Goal: Task Accomplishment & Management: Manage account settings

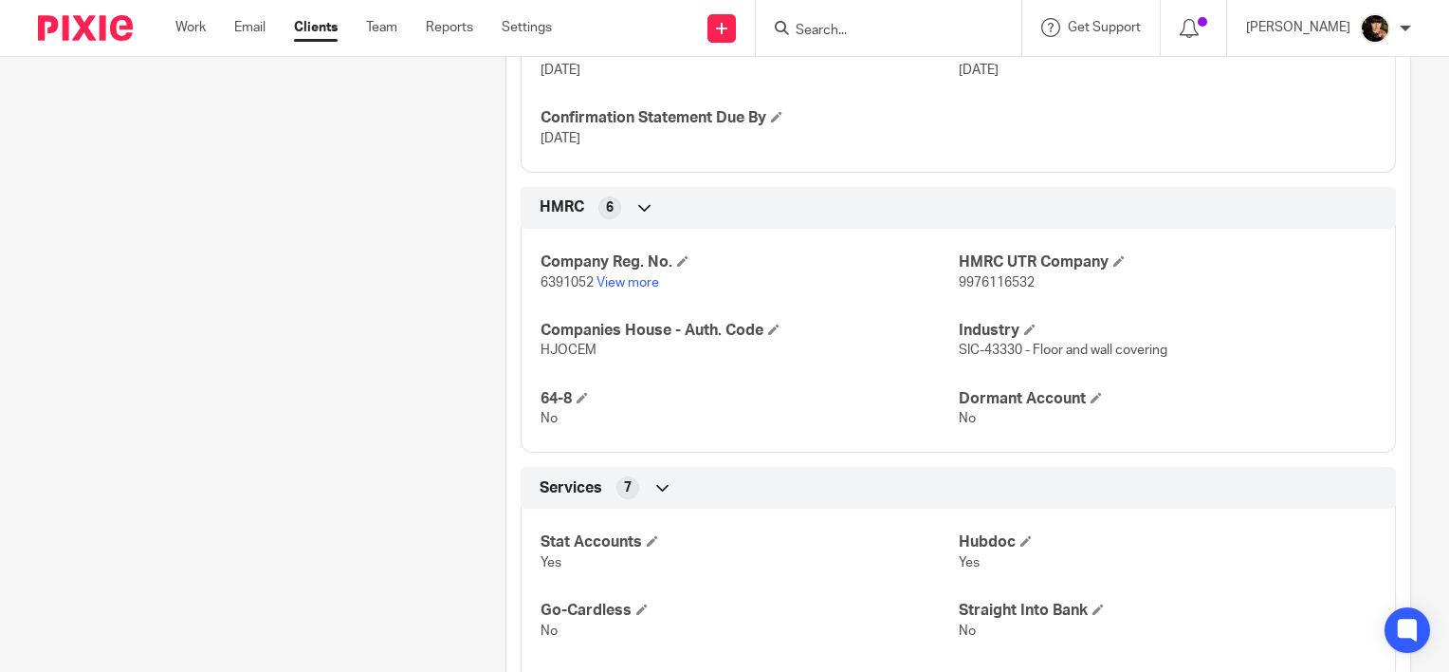
scroll to position [759, 0]
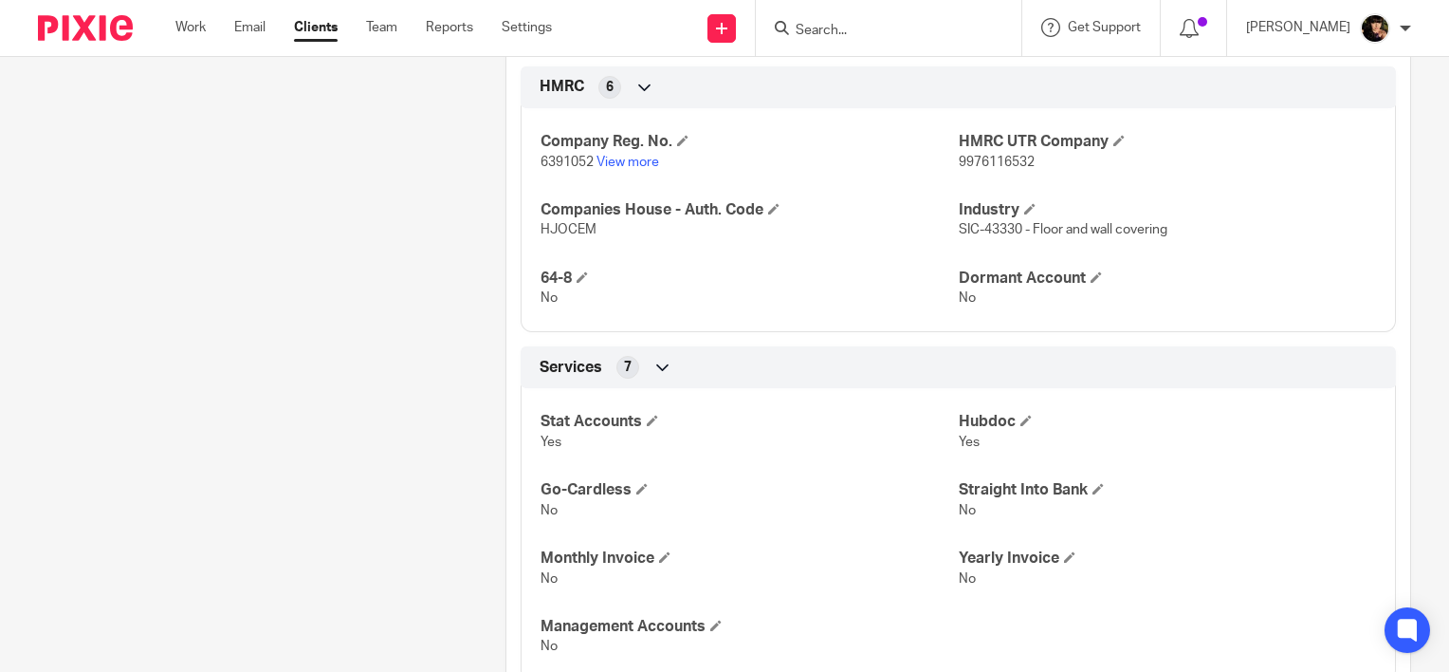
click at [634, 167] on p "6391052 View more" at bounding box center [749, 162] width 417 height 19
click at [634, 162] on link "View more" at bounding box center [628, 162] width 63 height 13
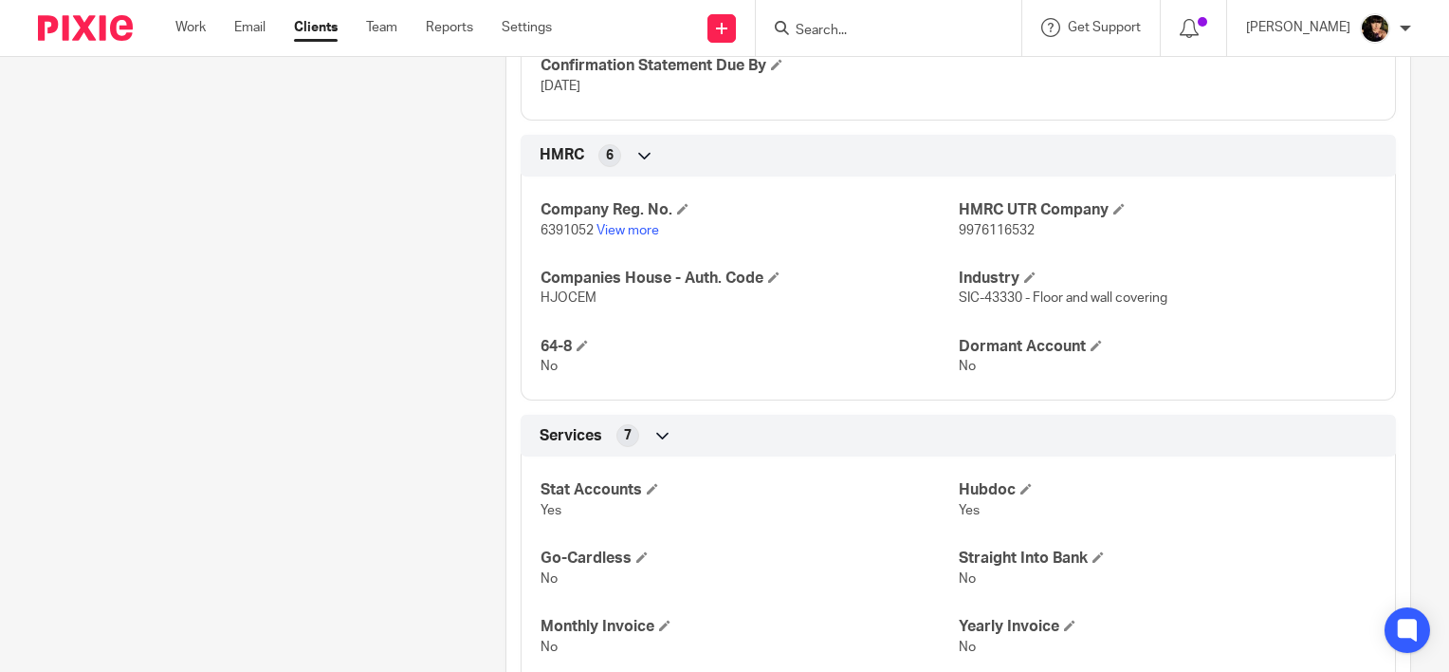
scroll to position [664, 0]
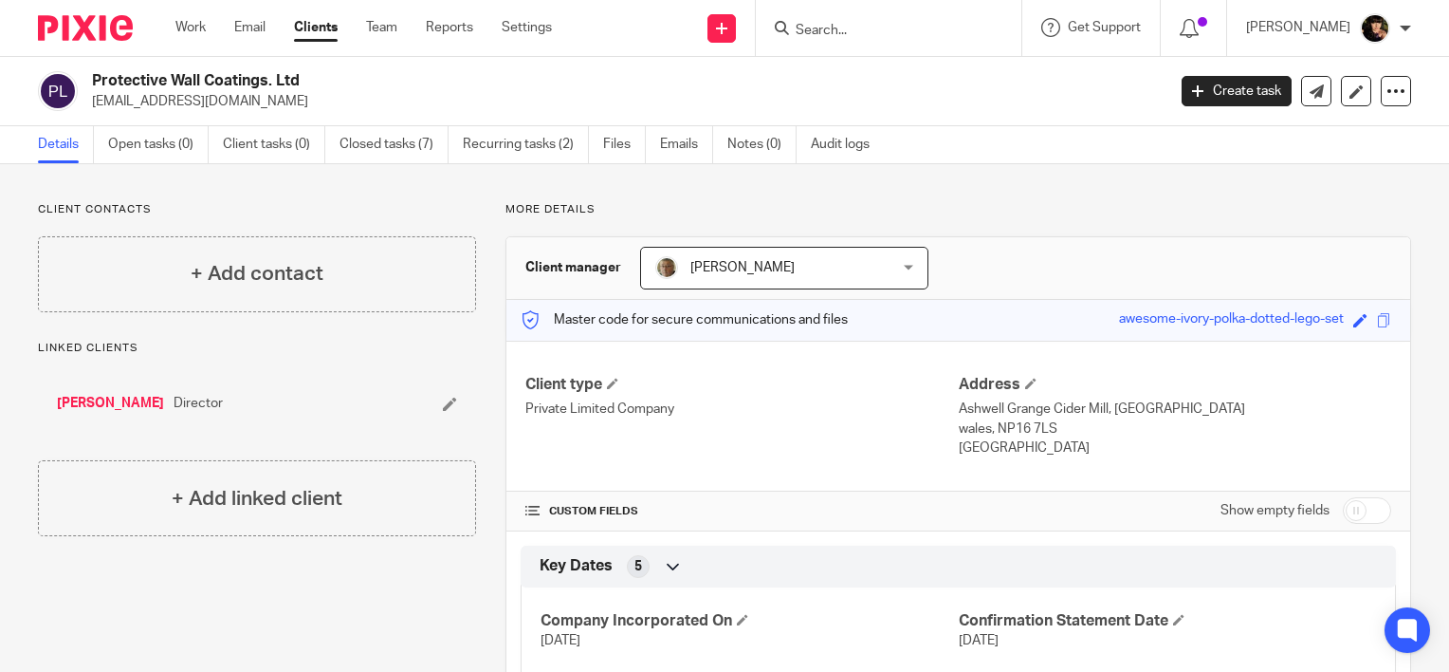
click at [868, 17] on form at bounding box center [895, 28] width 202 height 24
click at [868, 38] on input "Search" at bounding box center [879, 31] width 171 height 17
type input "vts"
click at [880, 73] on link at bounding box center [907, 74] width 235 height 28
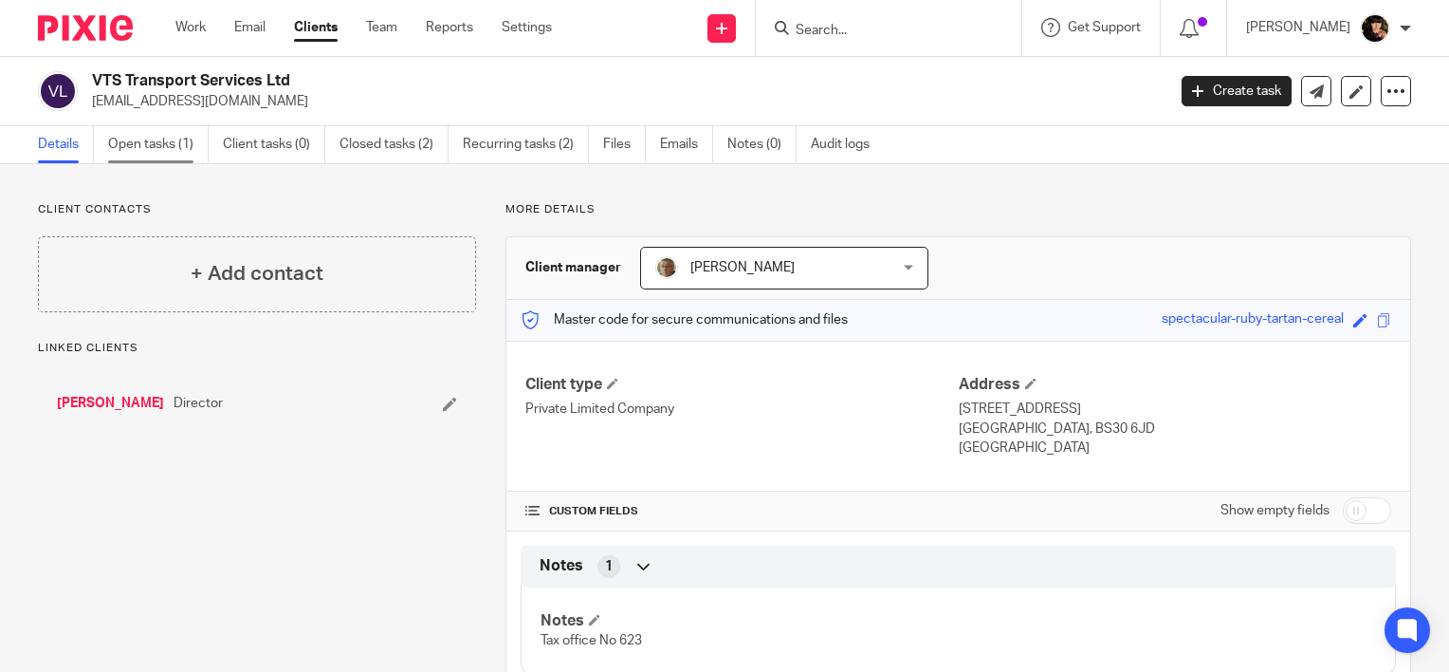
click at [178, 144] on link "Open tasks (1)" at bounding box center [158, 144] width 101 height 37
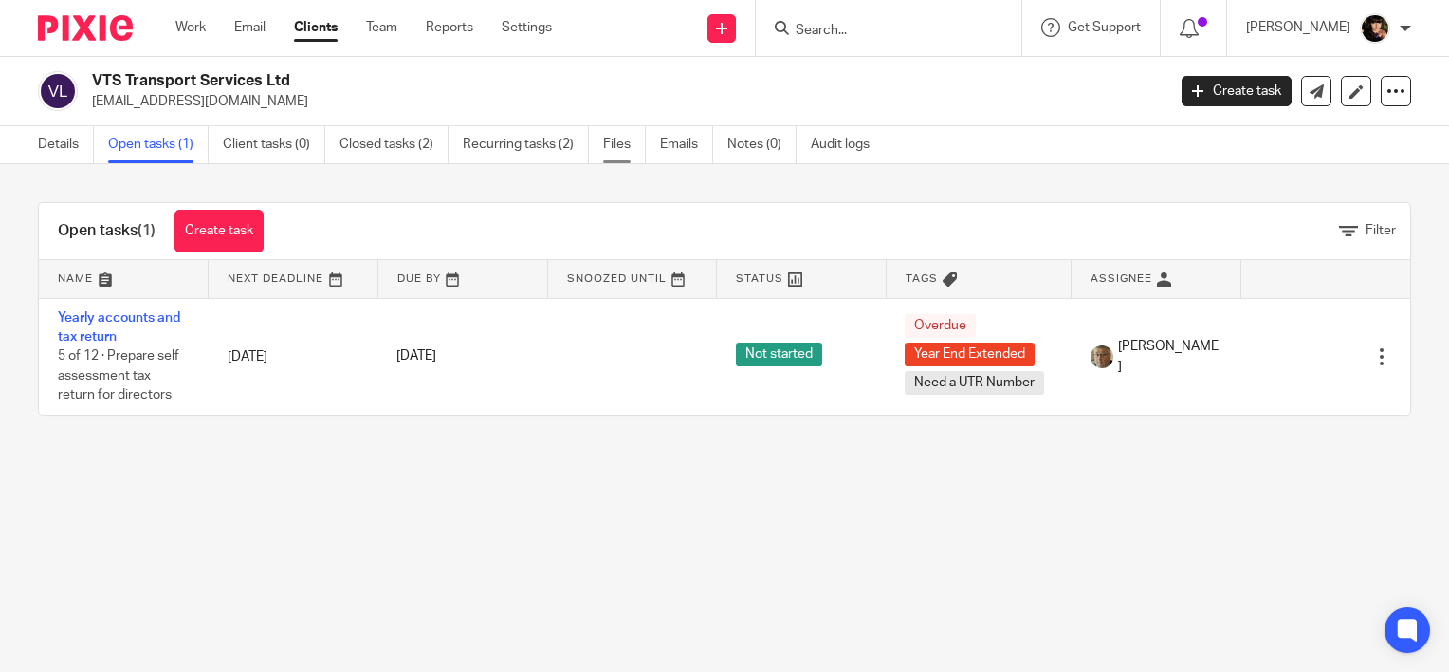
click at [614, 138] on link "Files" at bounding box center [624, 144] width 43 height 37
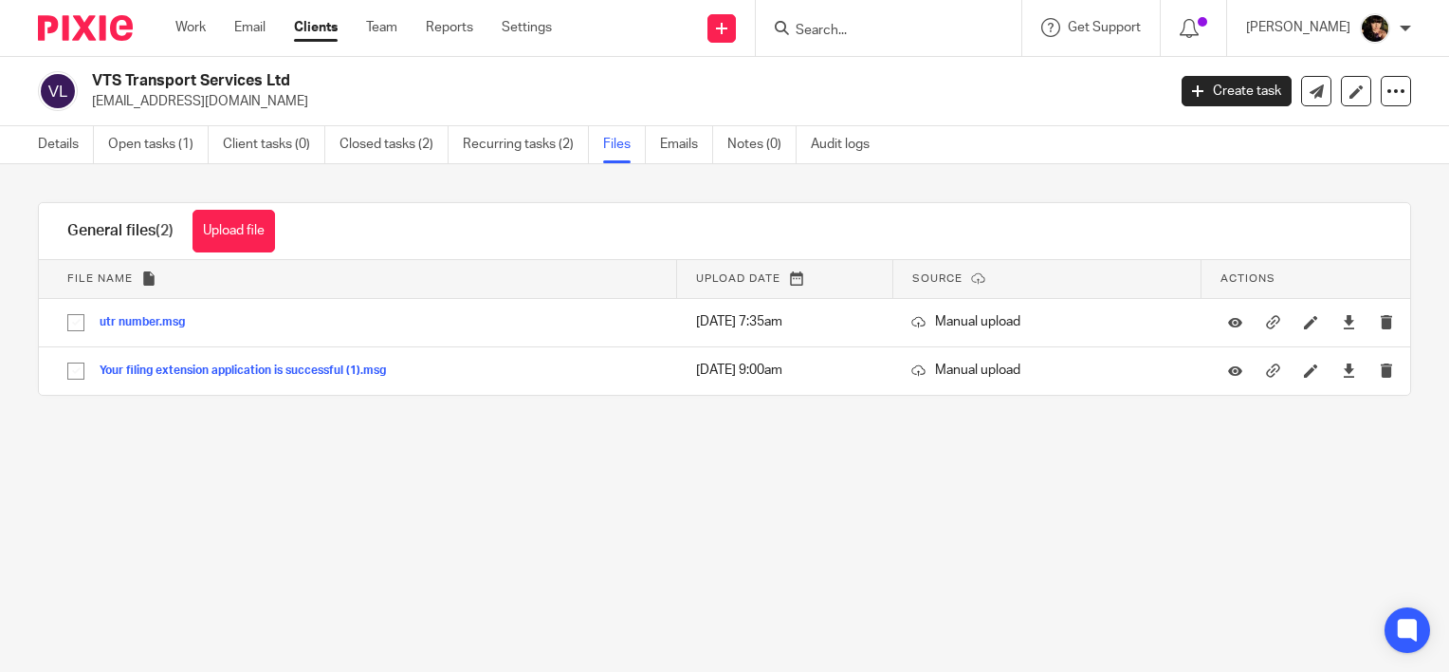
click at [281, 235] on div "General files (2) Upload file Download selected Delete selected" at bounding box center [171, 231] width 265 height 56
click at [247, 235] on button "Upload file" at bounding box center [234, 231] width 83 height 43
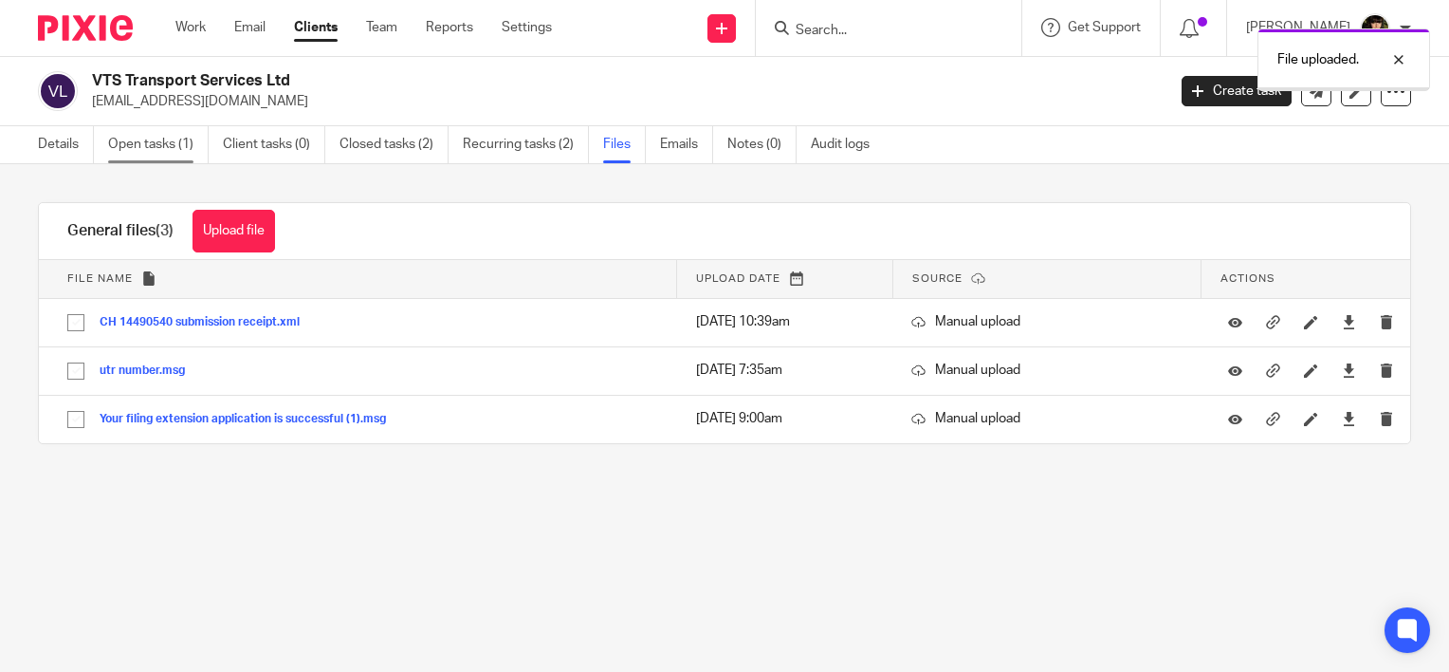
click at [186, 141] on link "Open tasks (1)" at bounding box center [158, 144] width 101 height 37
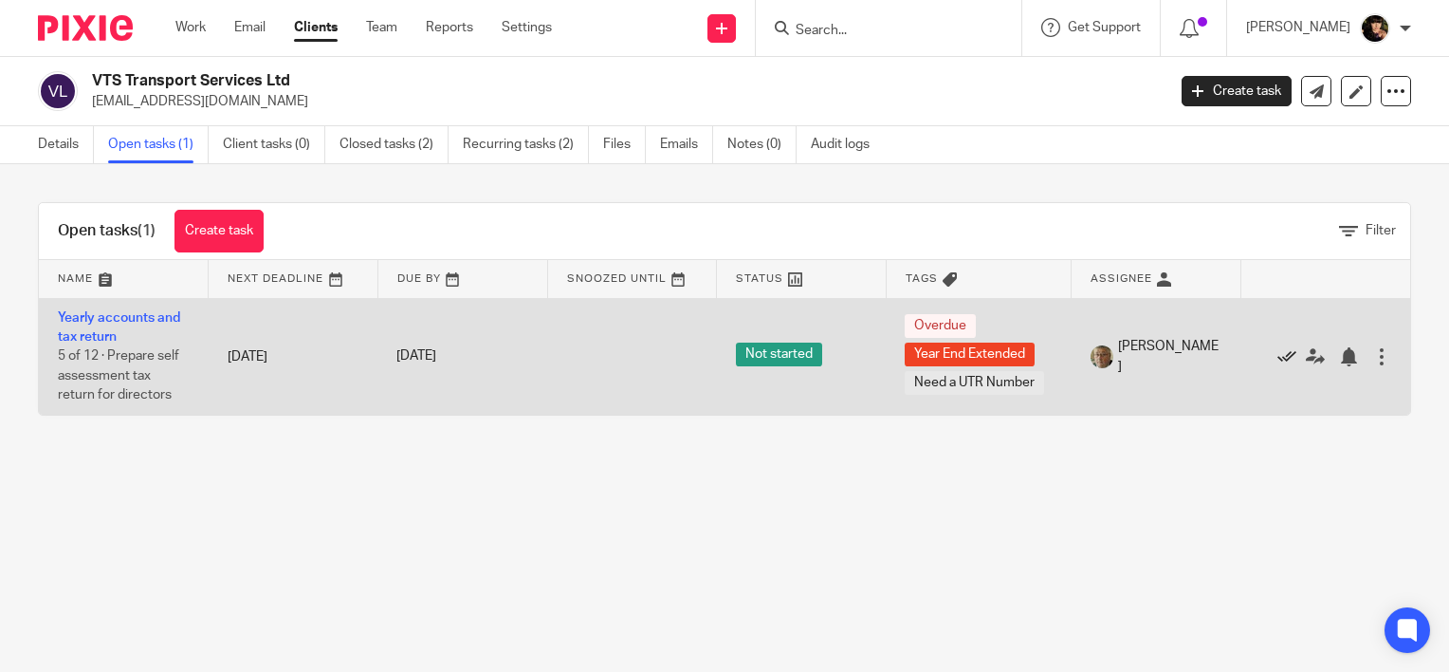
click at [1278, 356] on icon at bounding box center [1287, 356] width 19 height 19
